Goal: Contribute content

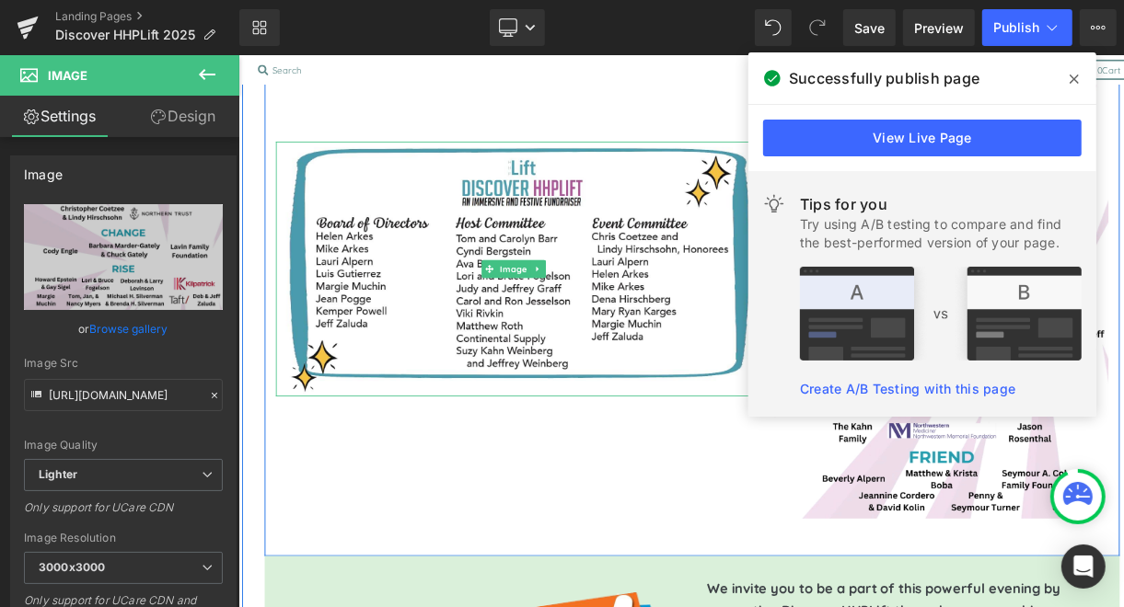
scroll to position [2496, 0]
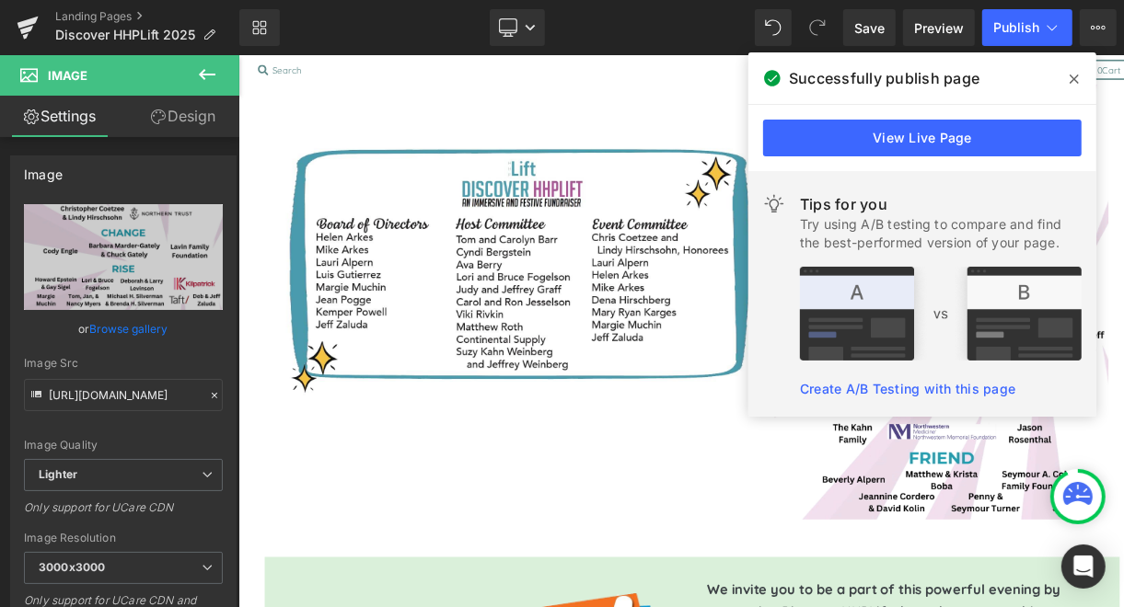
click at [1082, 78] on span at bounding box center [1073, 78] width 29 height 29
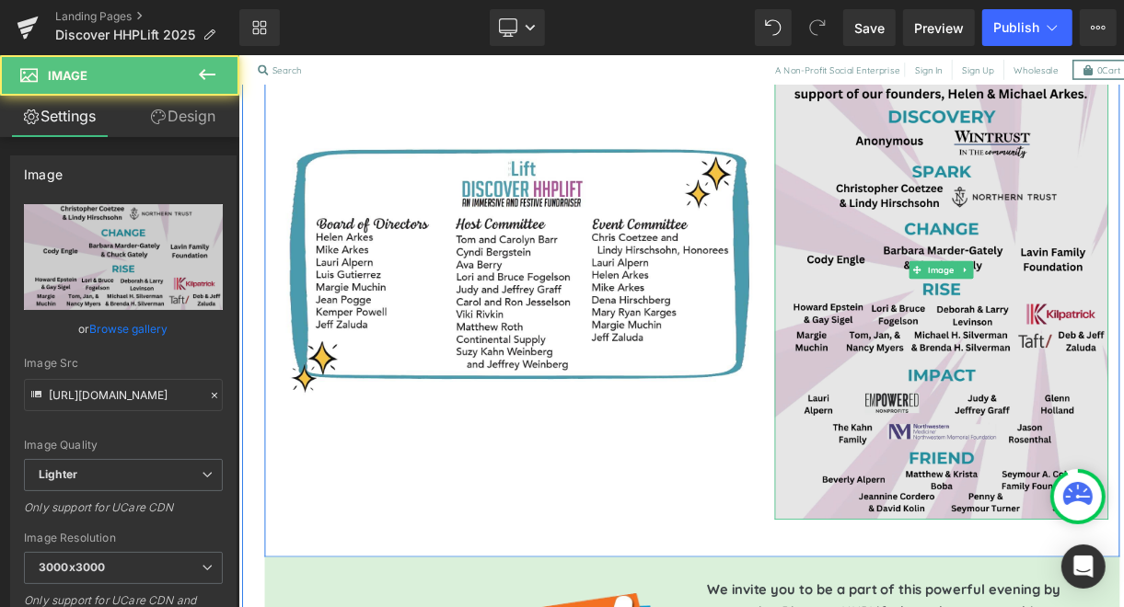
click at [1047, 353] on img at bounding box center [1101, 317] width 410 height 615
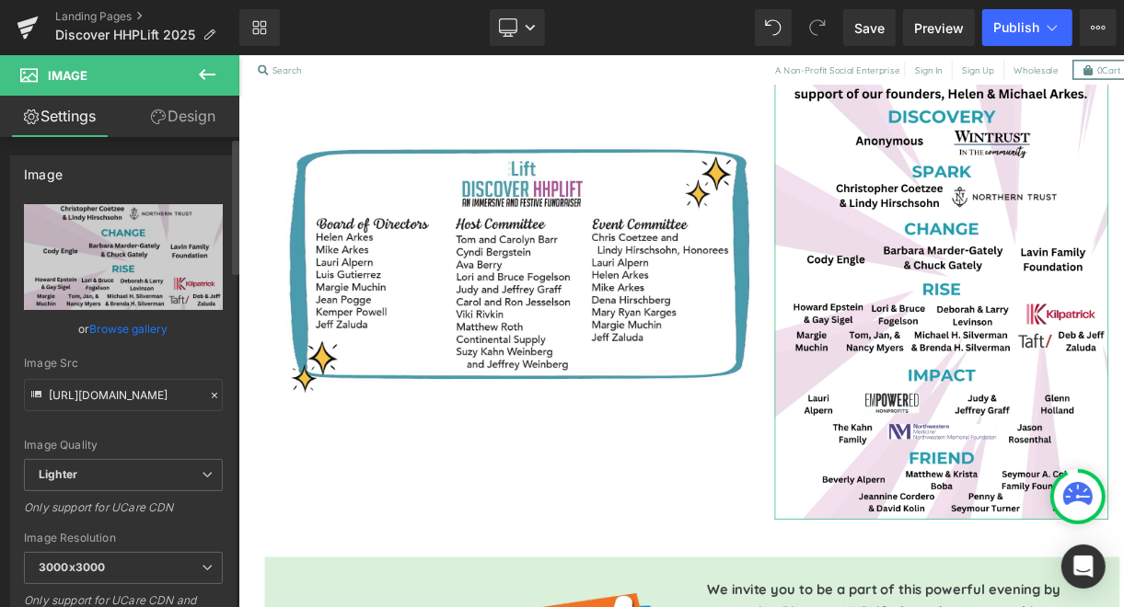
click at [139, 328] on link "Browse gallery" at bounding box center [129, 329] width 78 height 32
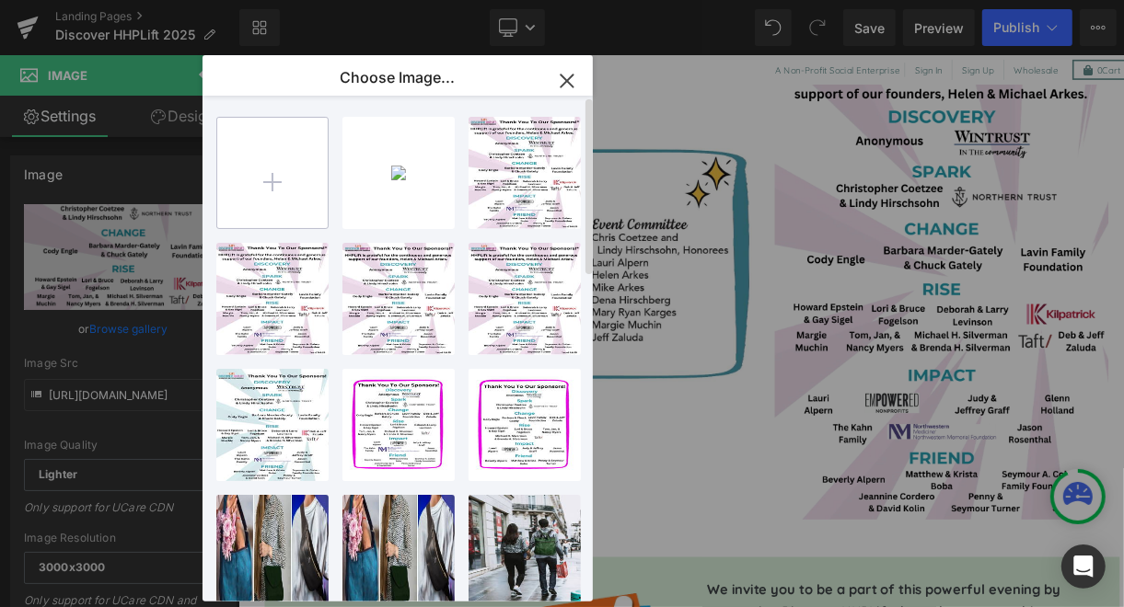
click at [277, 179] on input "file" at bounding box center [272, 173] width 110 height 110
type input "C:\fakepath\2025 HHP Sponsors (24 x 36 in).pdf"
click at [568, 78] on icon "button" at bounding box center [567, 81] width 12 height 12
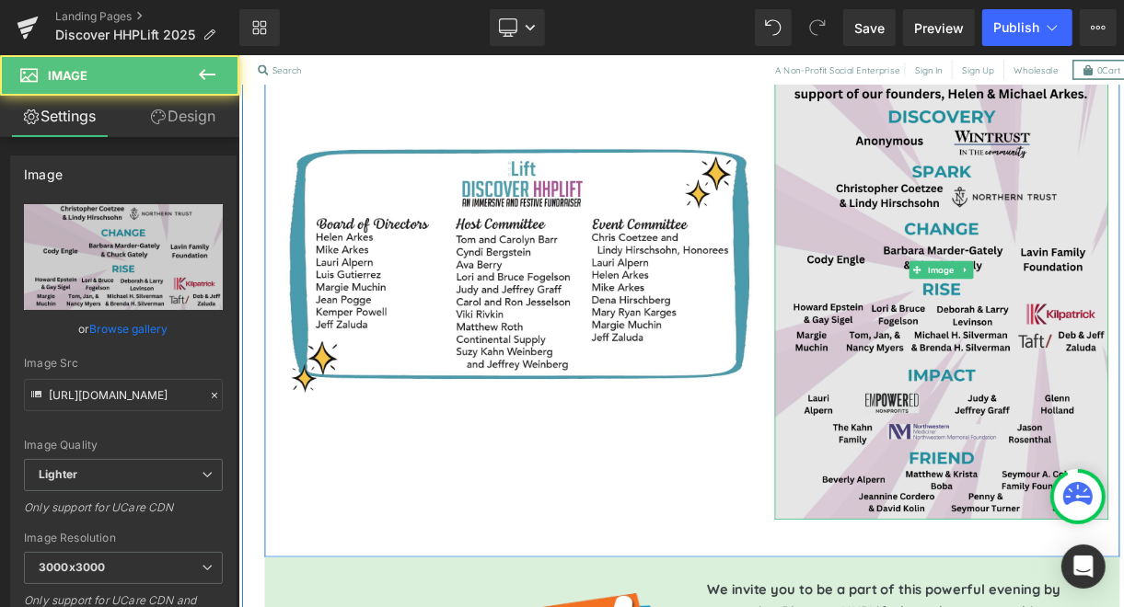
click at [1094, 336] on img at bounding box center [1101, 317] width 410 height 615
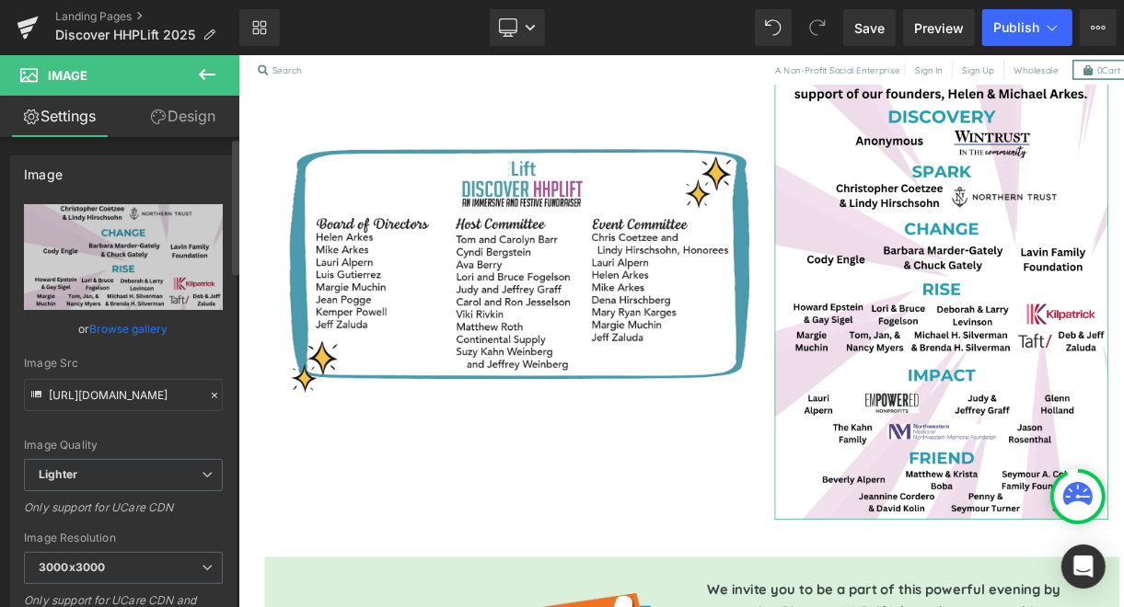
click at [117, 328] on link "Browse gallery" at bounding box center [129, 329] width 78 height 32
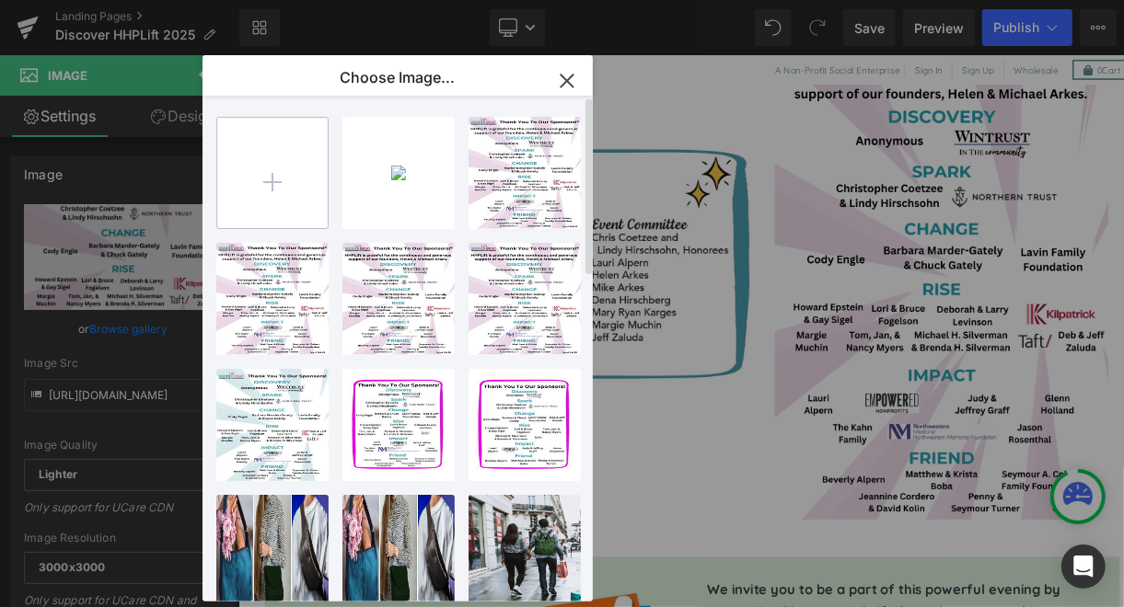
click at [254, 156] on input "file" at bounding box center [272, 173] width 110 height 110
type input "C:\fakepath\Screen Shot [DATE] 5.12.19 PM.png"
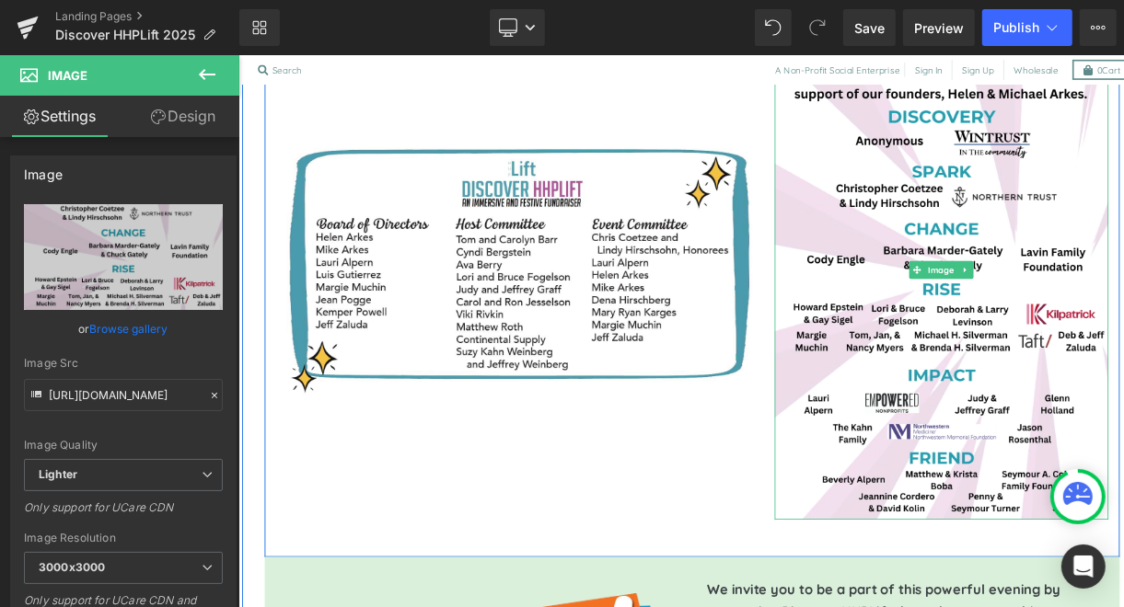
click at [1097, 369] on img at bounding box center [1101, 317] width 410 height 615
click at [1123, 306] on link at bounding box center [1129, 317] width 19 height 22
click at [1123, 312] on icon at bounding box center [1139, 317] width 10 height 10
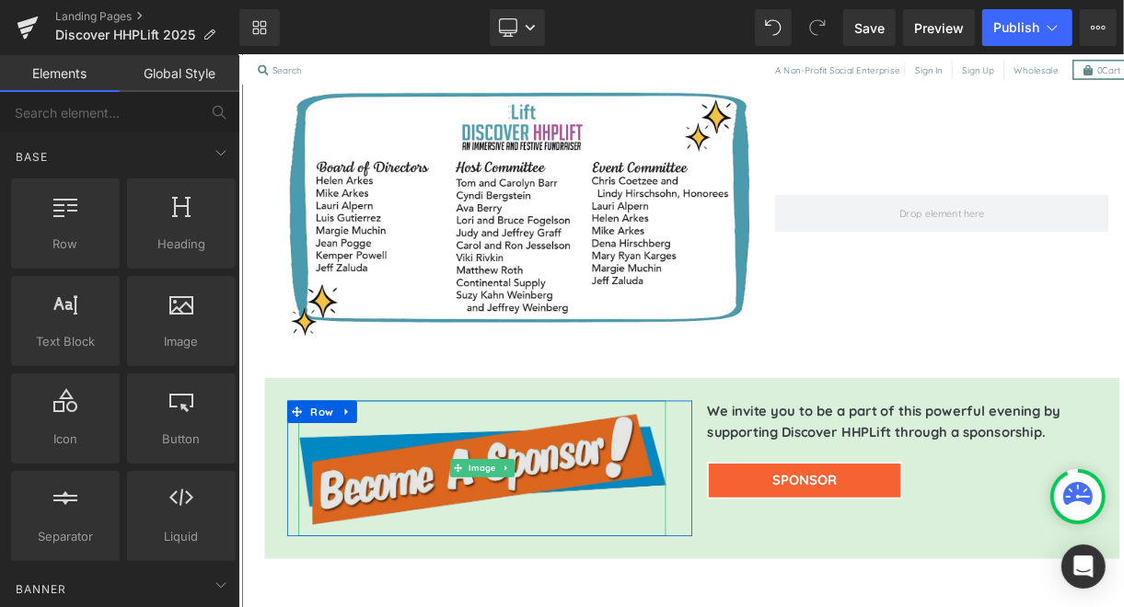
scroll to position [2335, 0]
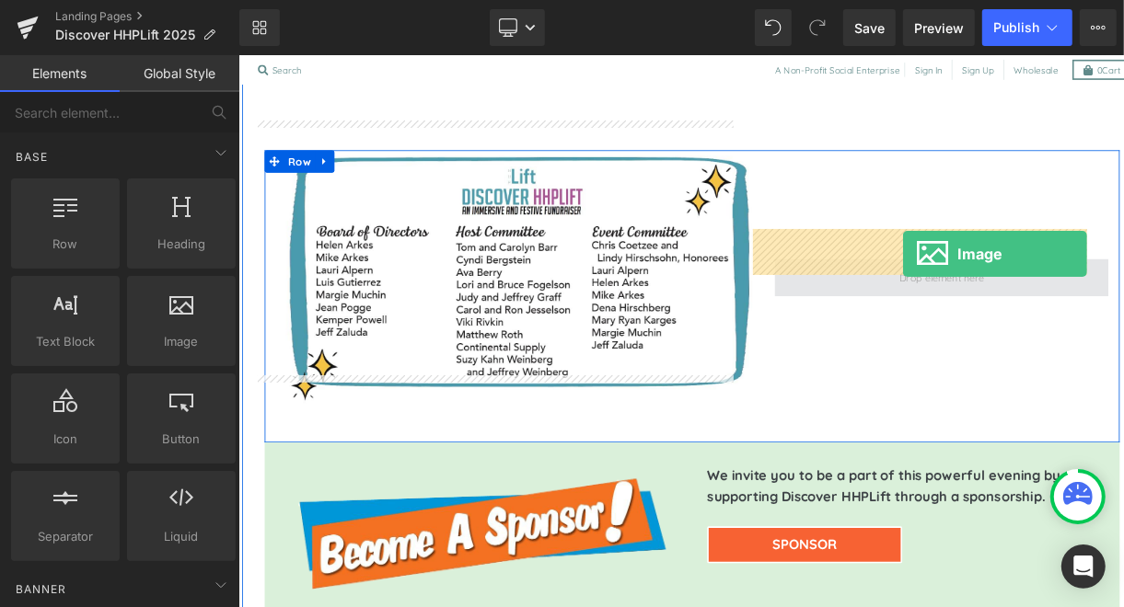
drag, startPoint x: 425, startPoint y: 363, endPoint x: 1053, endPoint y: 301, distance: 630.7
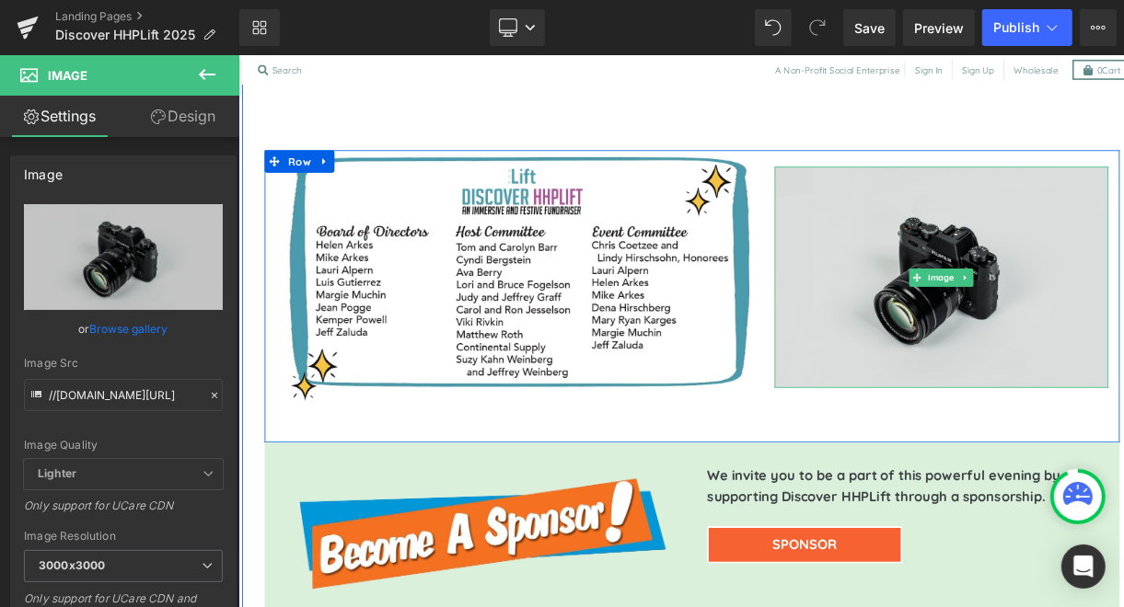
click at [1054, 302] on img at bounding box center [1101, 327] width 410 height 272
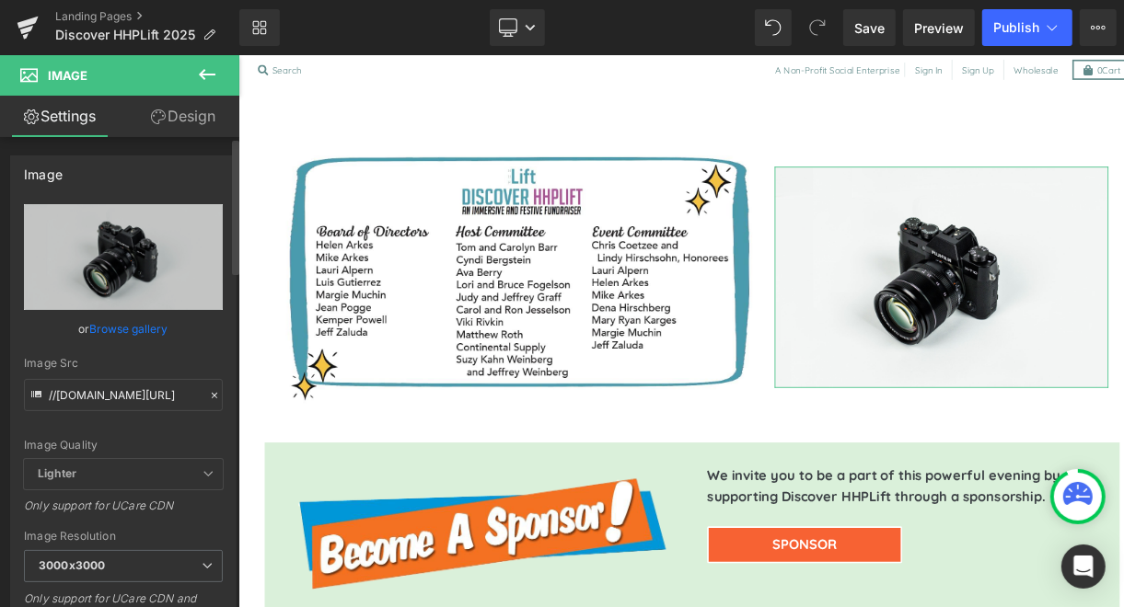
click at [143, 328] on link "Browse gallery" at bounding box center [129, 329] width 78 height 32
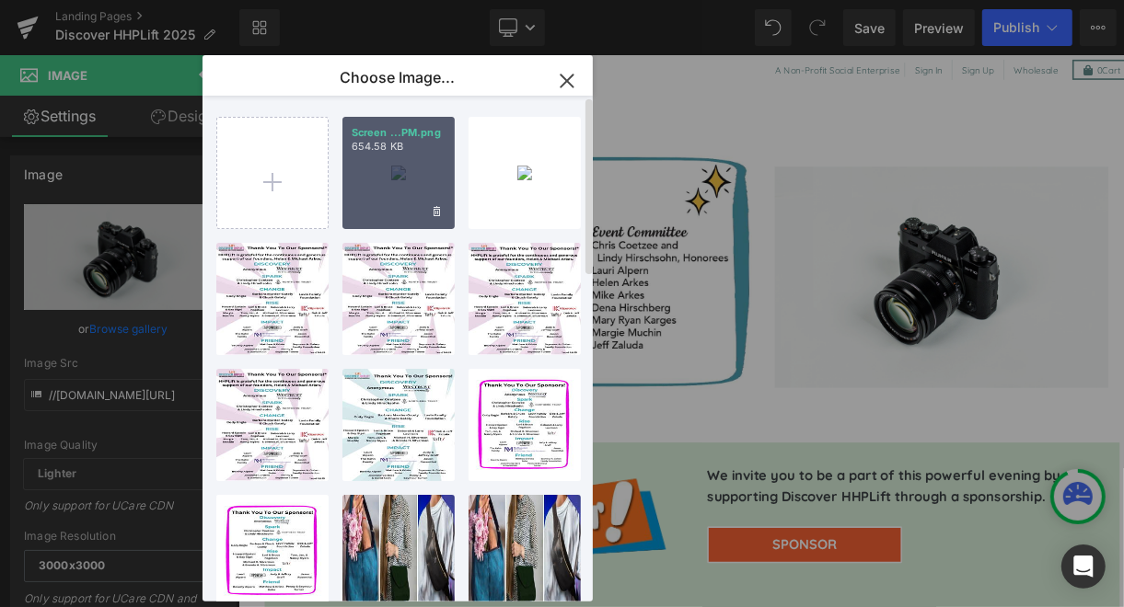
click at [438, 137] on p "Screen ...PM.png" at bounding box center [399, 133] width 94 height 14
type input "[URL][DOMAIN_NAME]"
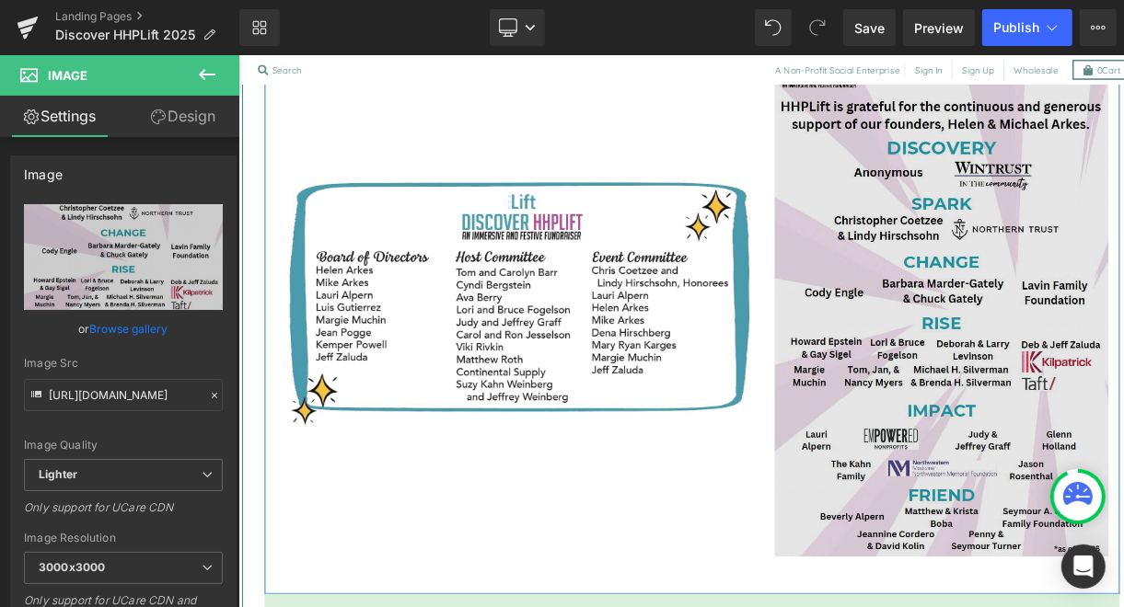
scroll to position [2347, 0]
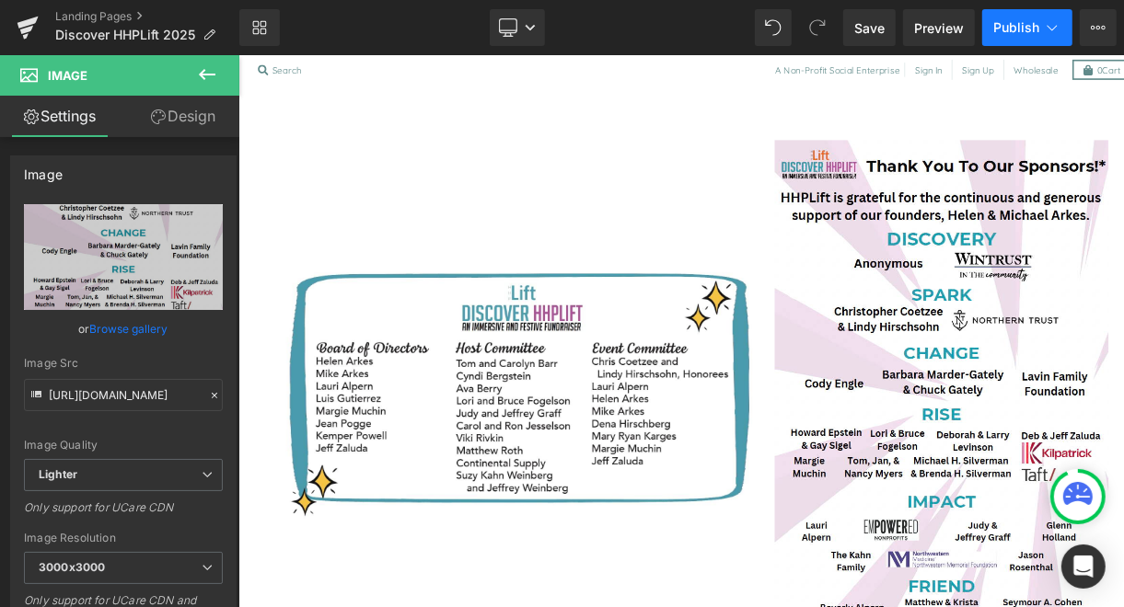
click at [1009, 18] on button "Publish" at bounding box center [1027, 27] width 90 height 37
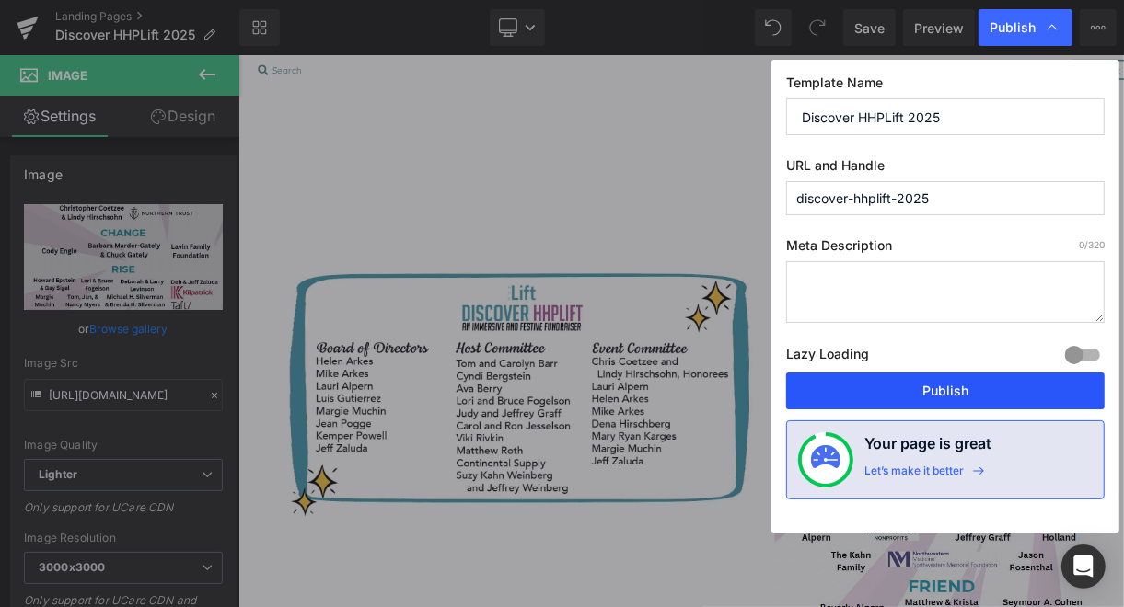
click at [940, 379] on button "Publish" at bounding box center [945, 391] width 318 height 37
